Goal: Task Accomplishment & Management: Use online tool/utility

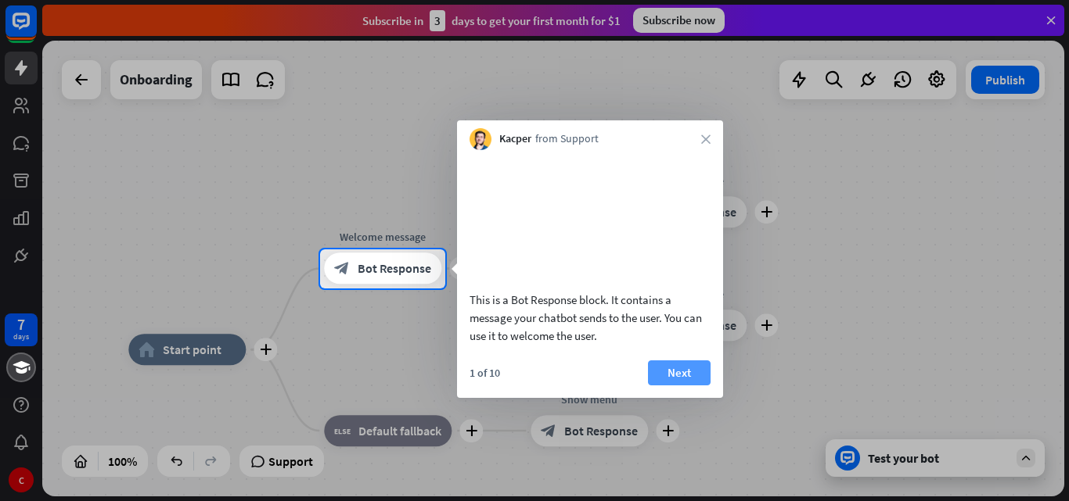
click at [654, 381] on button "Next" at bounding box center [679, 373] width 63 height 25
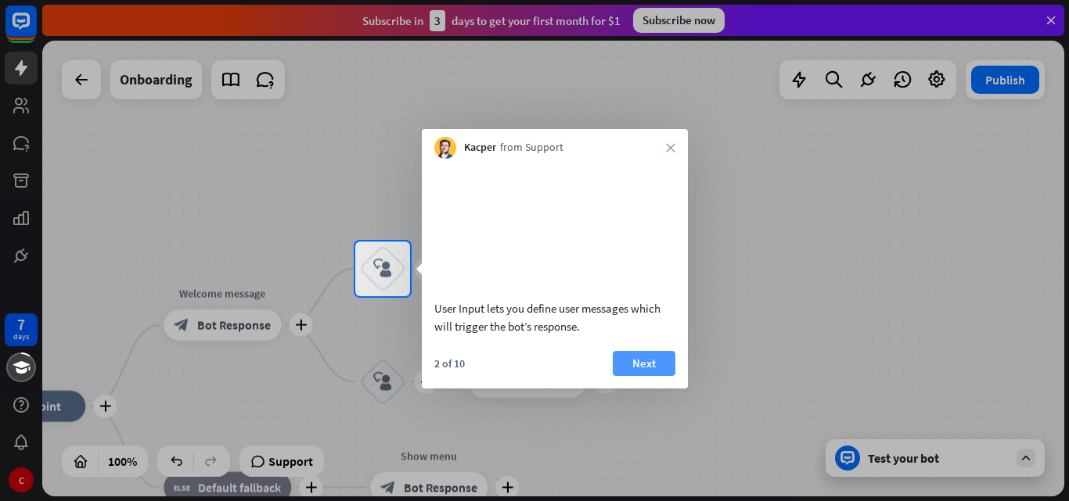
click at [649, 376] on button "Next" at bounding box center [644, 363] width 63 height 25
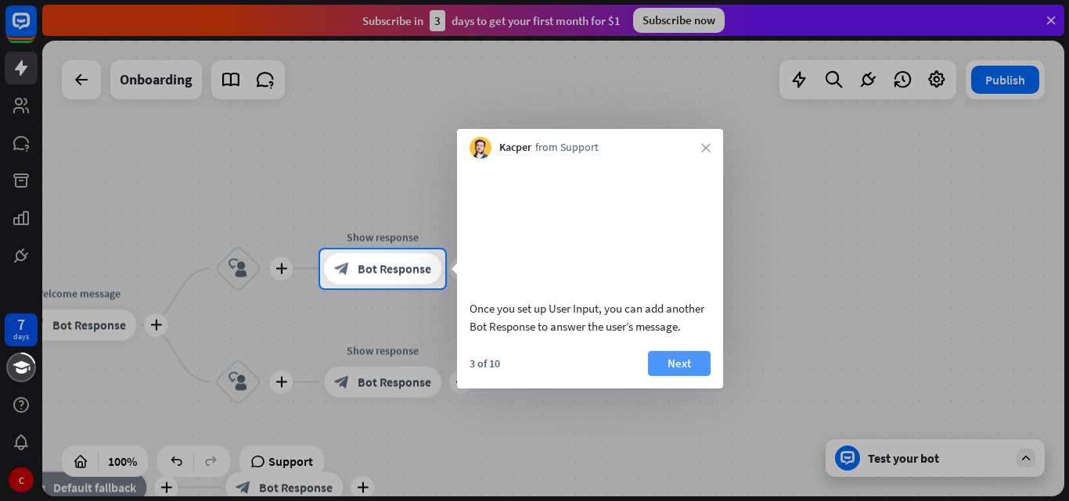
click at [678, 376] on button "Next" at bounding box center [679, 363] width 63 height 25
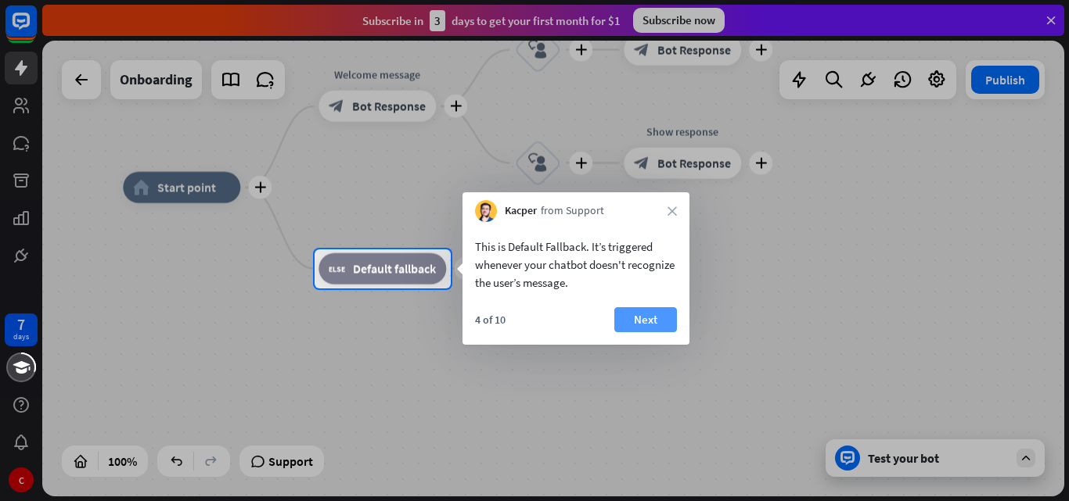
click at [654, 326] on button "Next" at bounding box center [645, 319] width 63 height 25
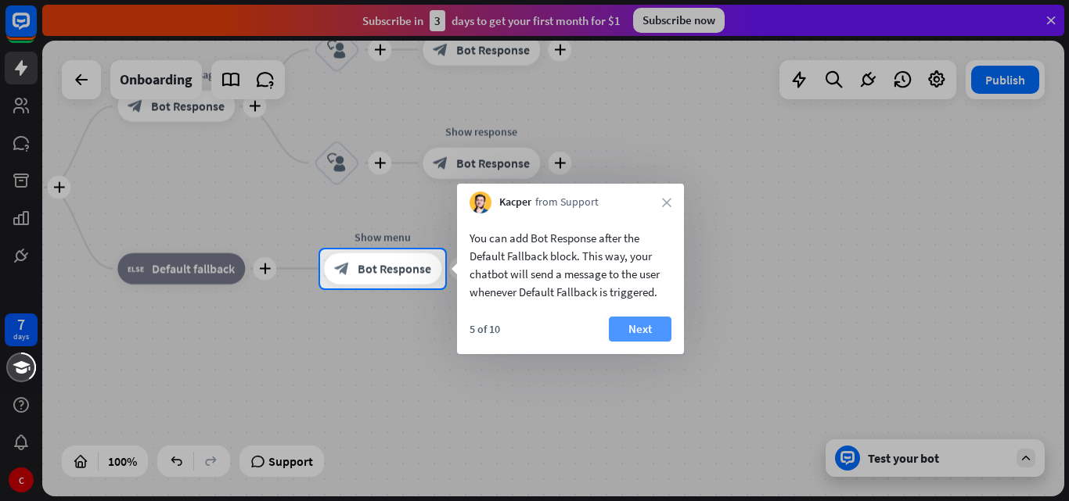
click at [637, 321] on button "Next" at bounding box center [640, 329] width 63 height 25
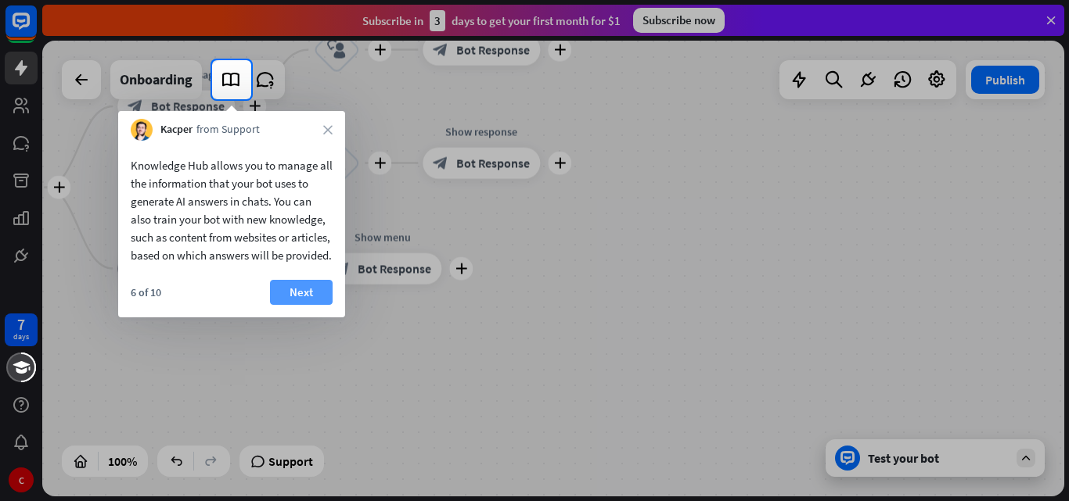
click at [281, 305] on button "Next" at bounding box center [301, 292] width 63 height 25
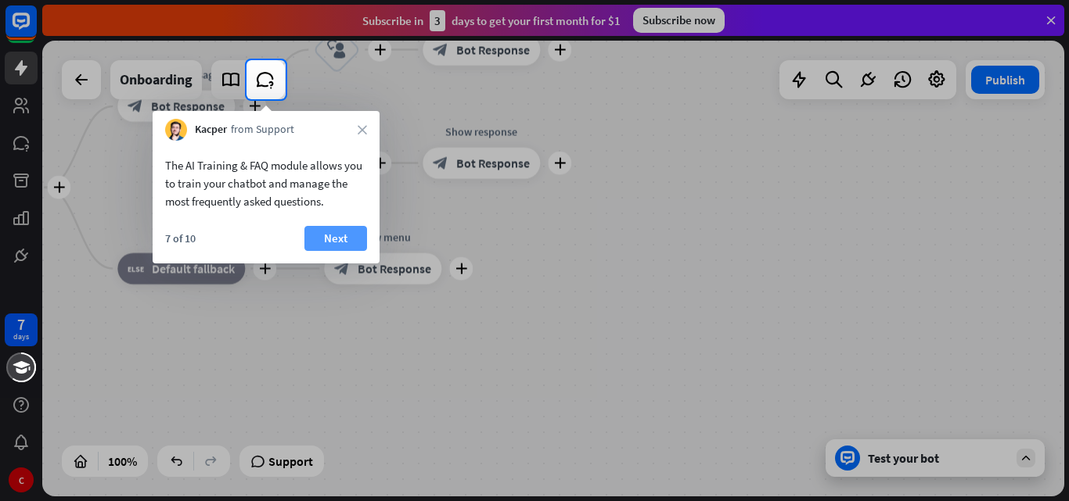
click at [327, 234] on button "Next" at bounding box center [335, 238] width 63 height 25
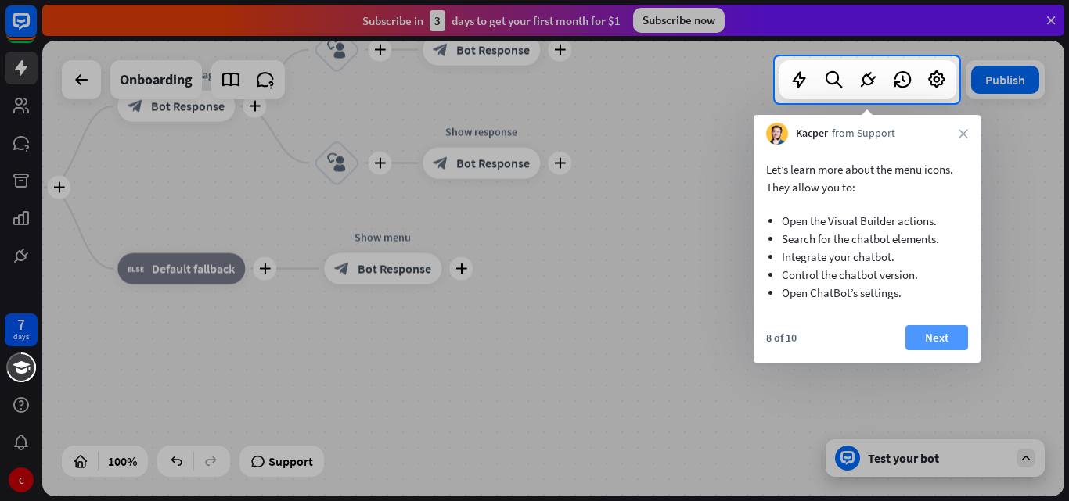
click at [927, 332] on button "Next" at bounding box center [936, 337] width 63 height 25
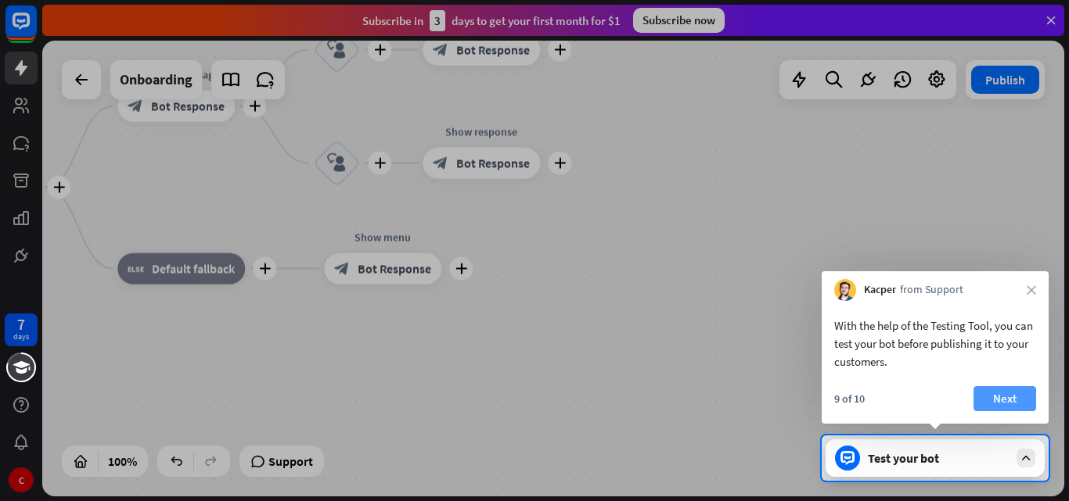
click at [1019, 404] on button "Next" at bounding box center [1004, 398] width 63 height 25
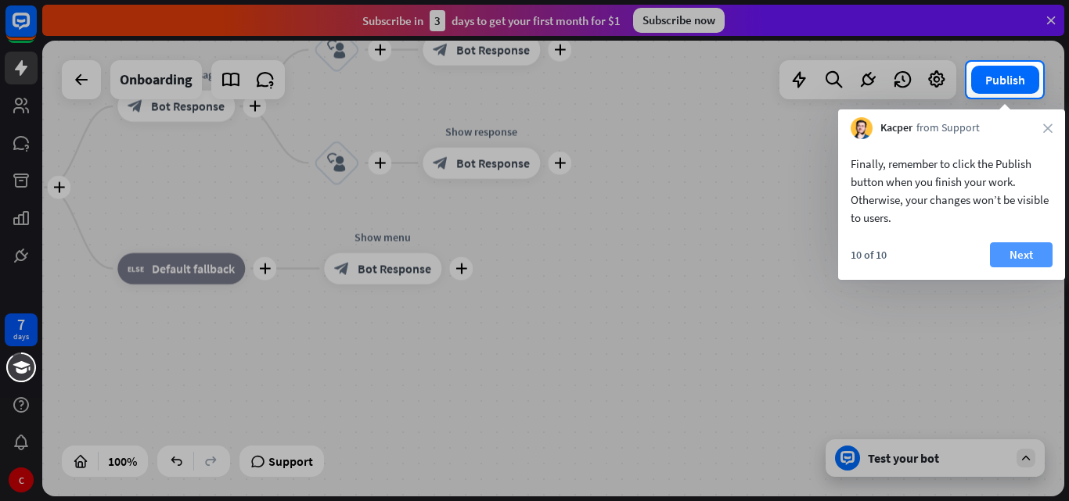
click at [1012, 257] on button "Next" at bounding box center [1021, 255] width 63 height 25
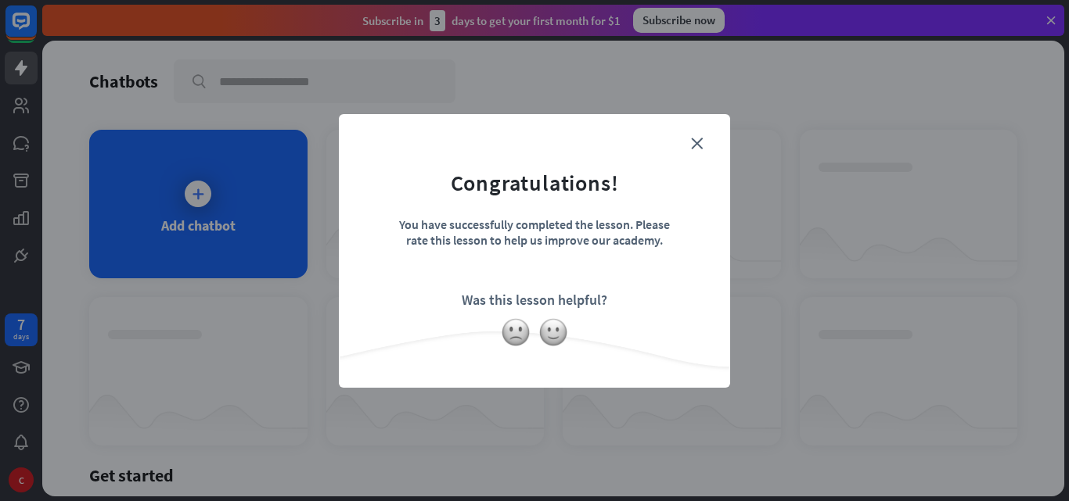
click at [685, 141] on form "Congratulations! You have successfully completed the lesson. Please rate this l…" at bounding box center [534, 227] width 352 height 187
click at [693, 140] on icon "close" at bounding box center [697, 144] width 12 height 12
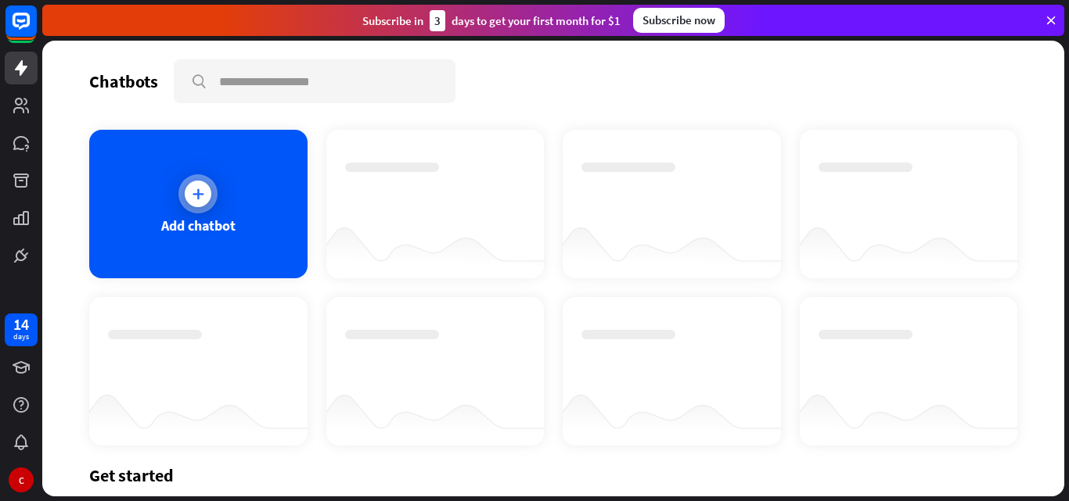
click at [196, 193] on icon at bounding box center [198, 194] width 16 height 16
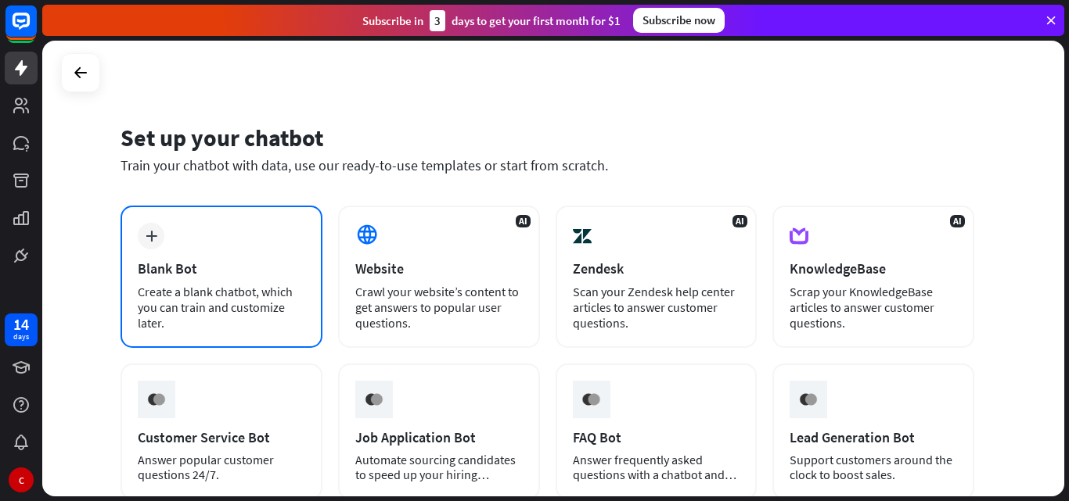
click at [245, 245] on div "plus Blank Bot Create a blank chatbot, which you can train and customize later." at bounding box center [221, 277] width 202 height 142
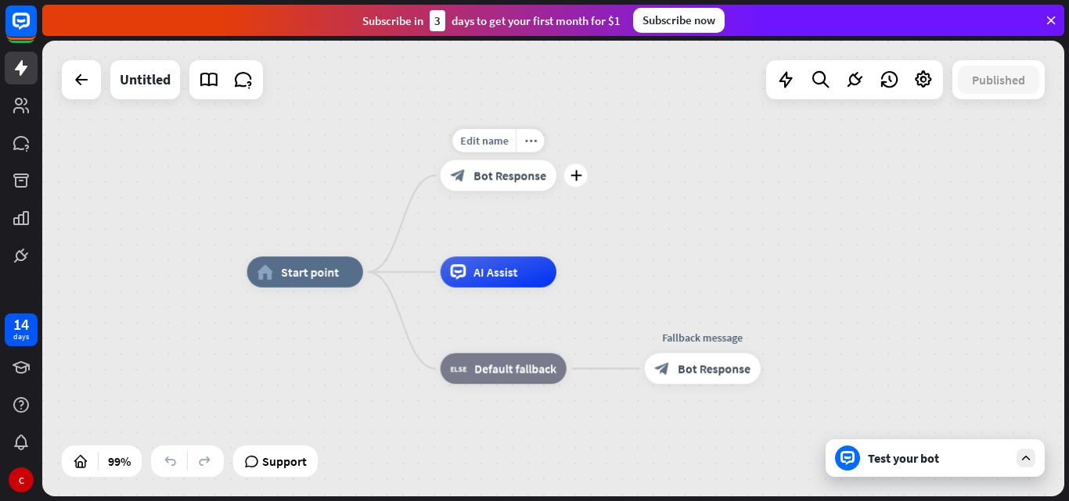
click at [508, 179] on span "Bot Response" at bounding box center [509, 175] width 73 height 16
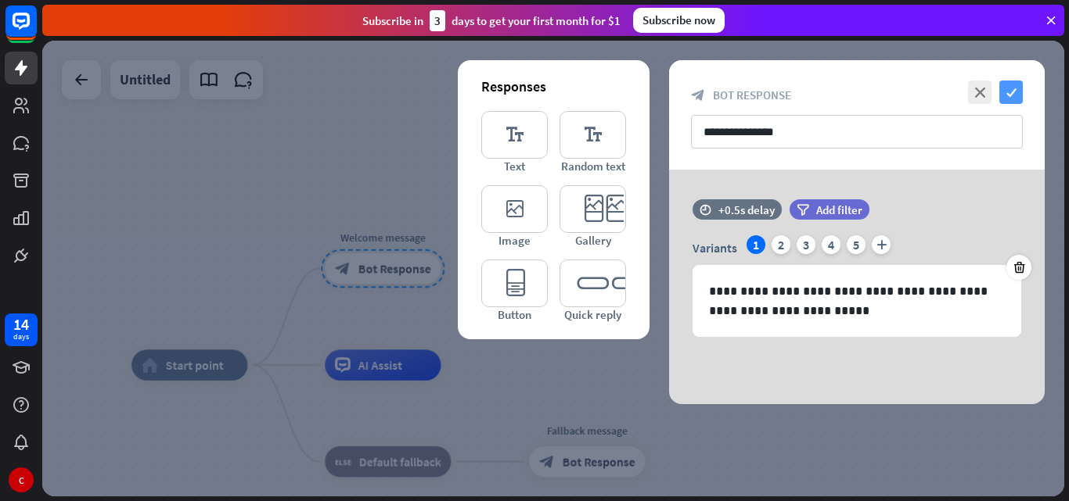
click at [1013, 95] on icon "check" at bounding box center [1010, 92] width 23 height 23
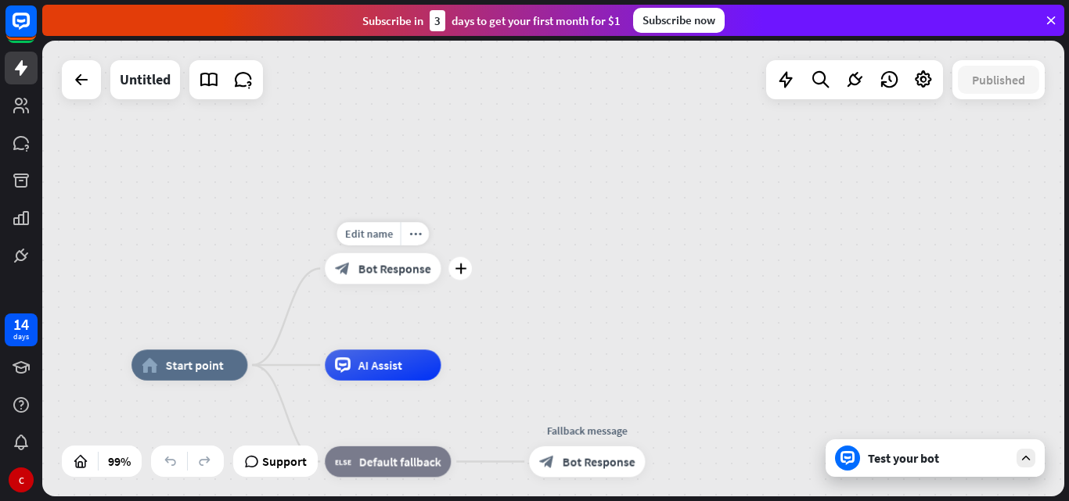
click at [379, 262] on span "Bot Response" at bounding box center [394, 269] width 73 height 16
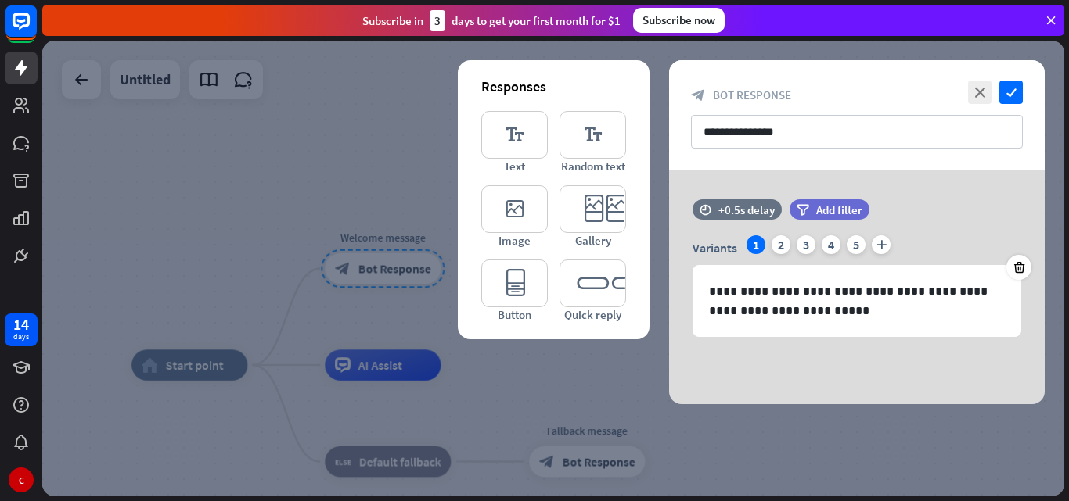
click at [379, 261] on div at bounding box center [553, 269] width 1022 height 456
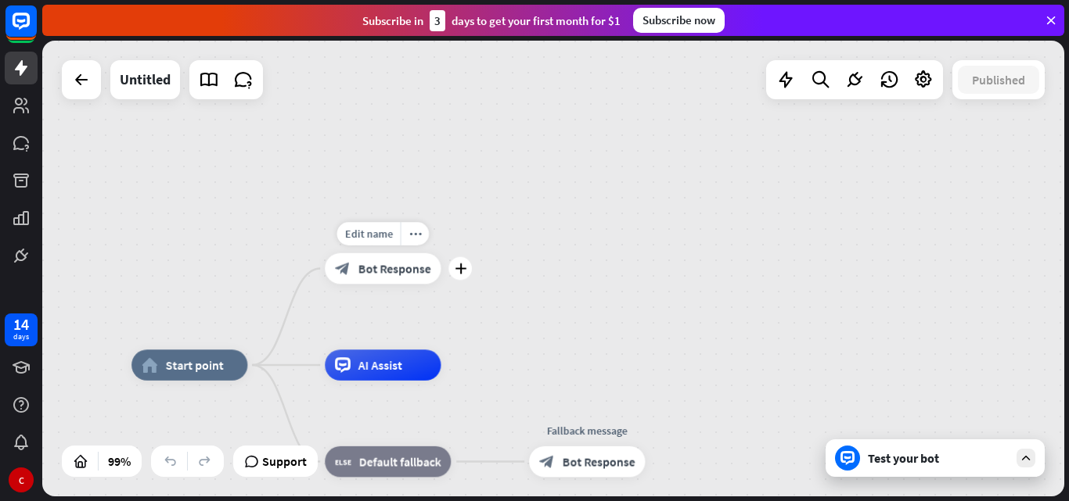
click at [383, 271] on span "Bot Response" at bounding box center [394, 269] width 73 height 16
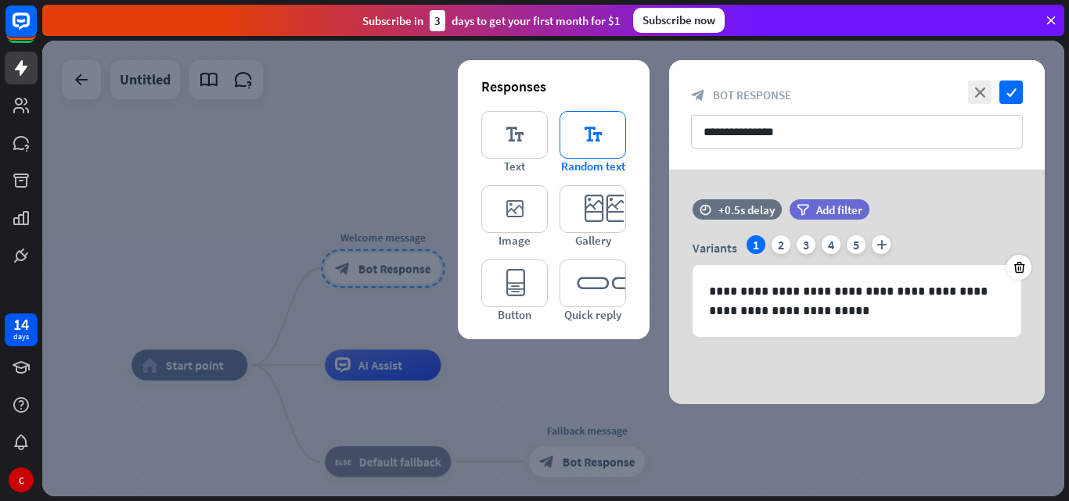
click at [570, 143] on icon "editor_text" at bounding box center [592, 135] width 66 height 48
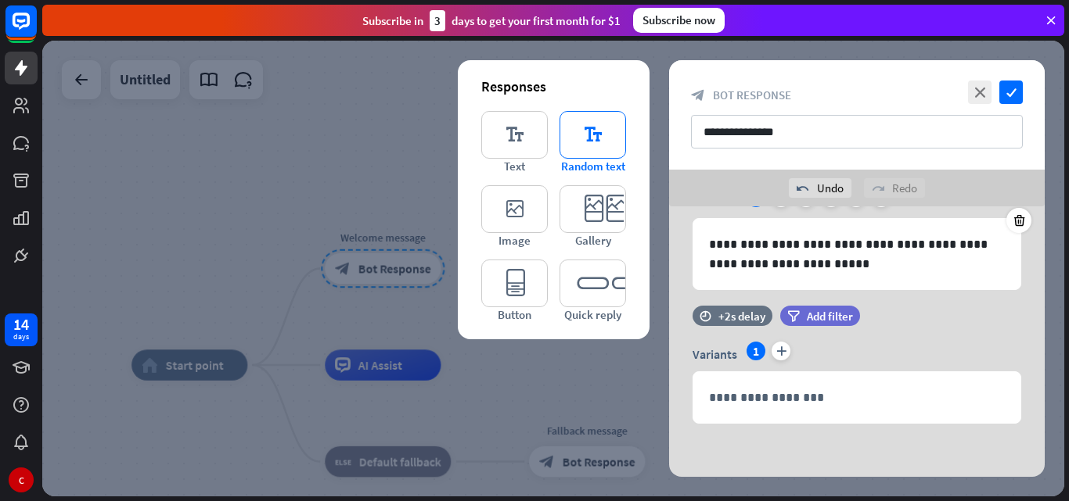
scroll to position [85, 0]
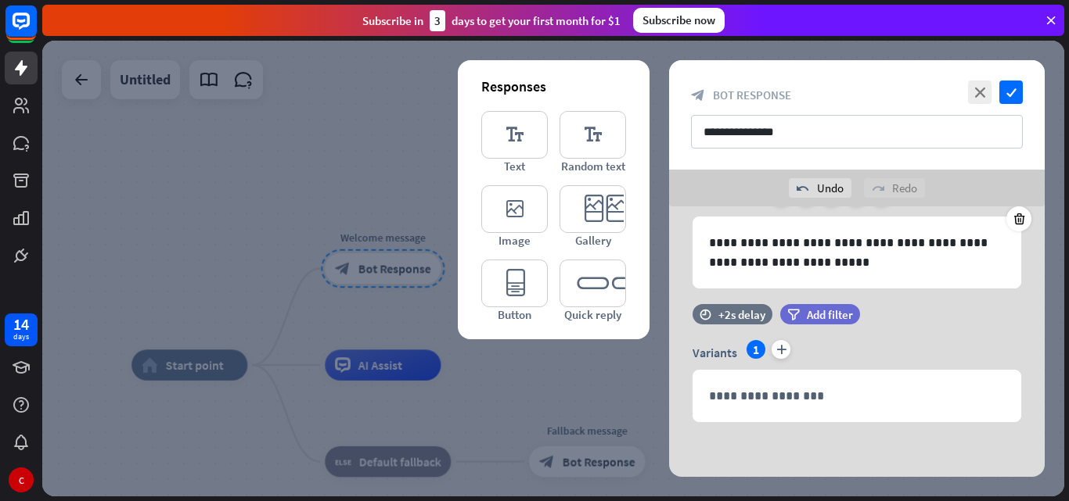
click at [566, 429] on div at bounding box center [553, 269] width 1022 height 456
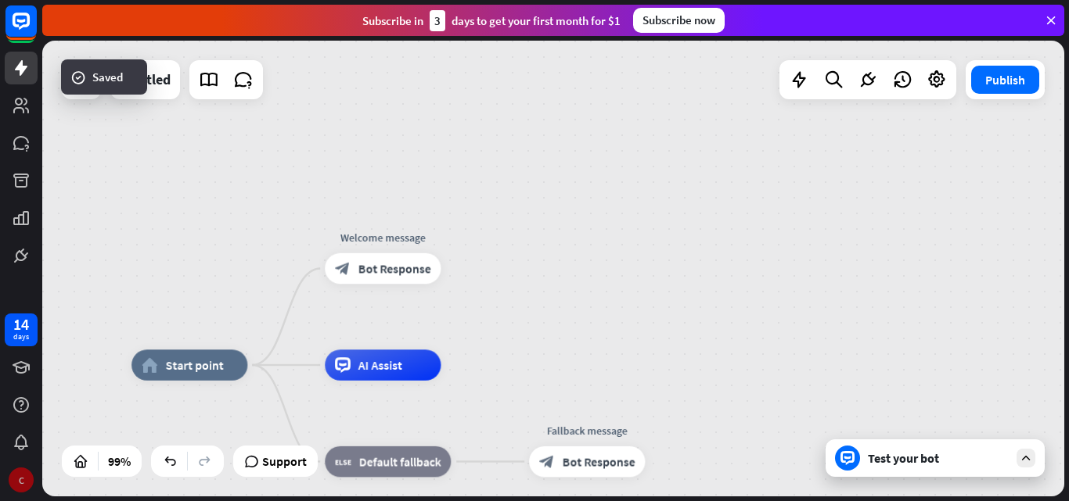
click at [14, 470] on div "C" at bounding box center [21, 480] width 25 height 25
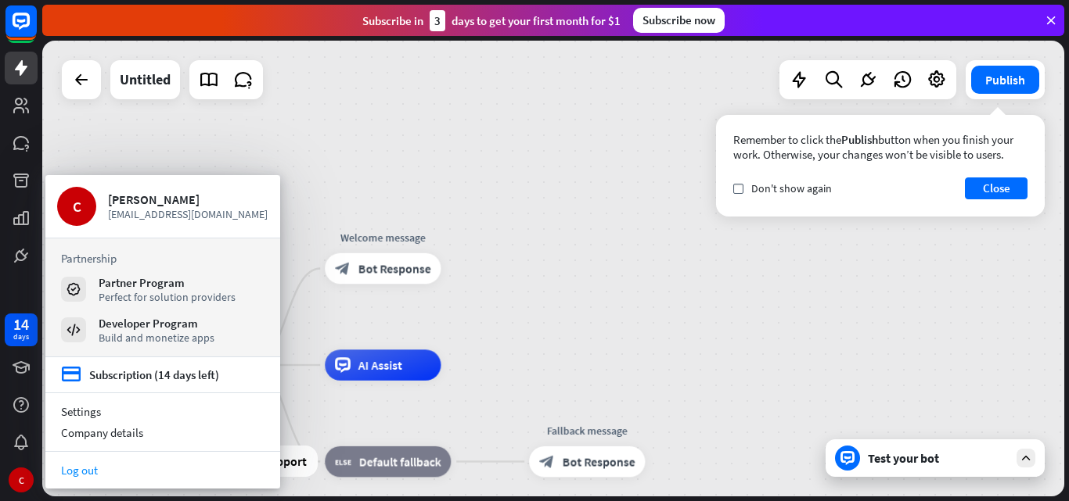
click at [116, 470] on link "Log out" at bounding box center [162, 470] width 235 height 21
